Goal: Find specific page/section: Find specific page/section

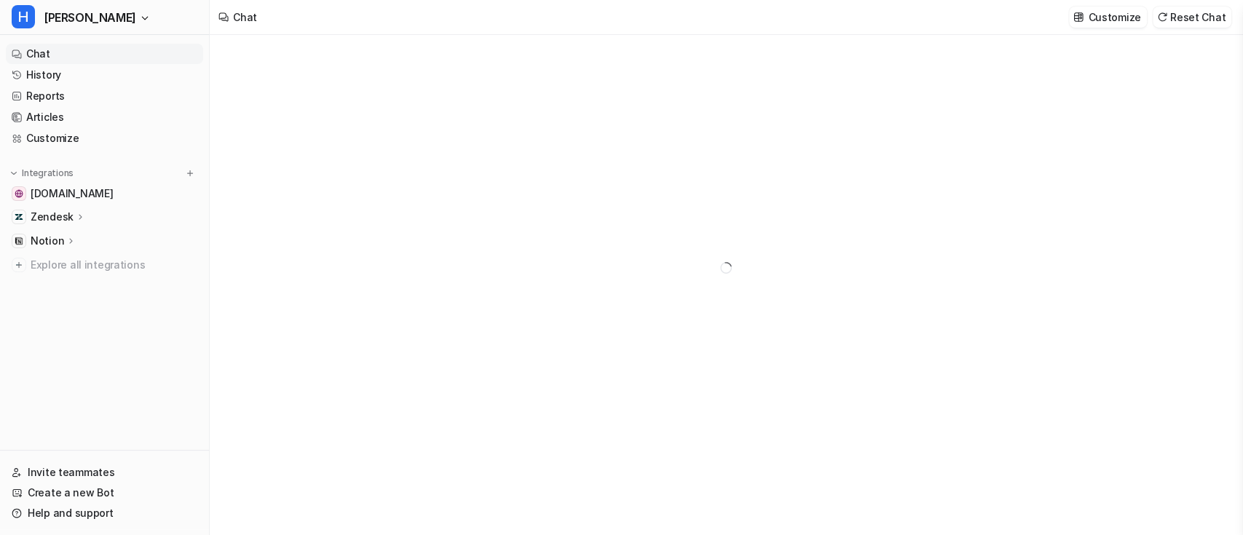
type textarea "**********"
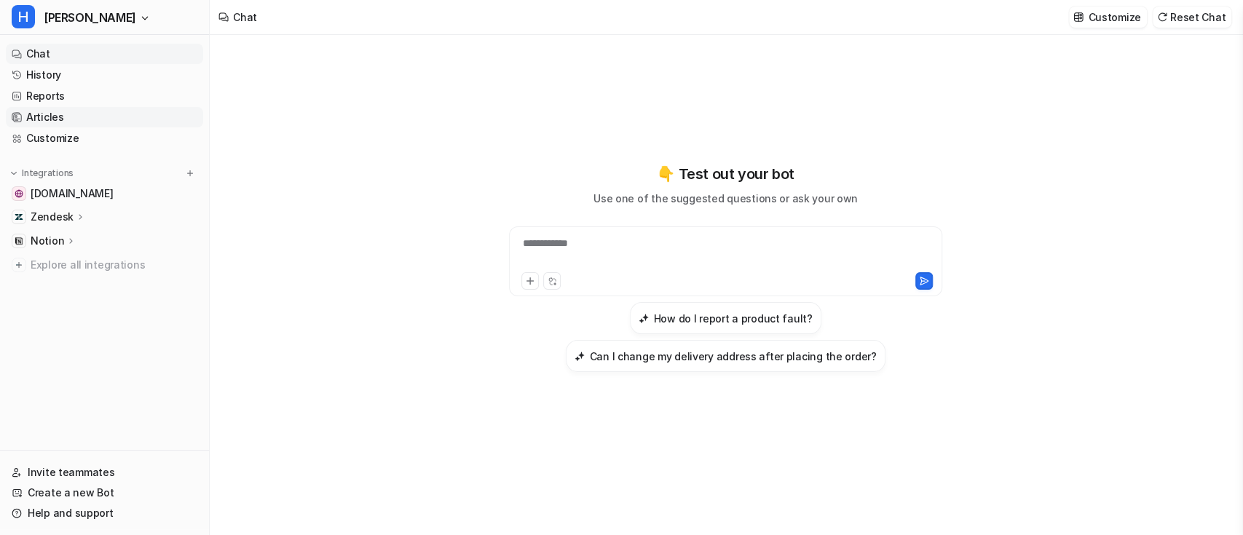
click at [92, 112] on link "Articles" at bounding box center [104, 117] width 197 height 20
